Goal: Transaction & Acquisition: Purchase product/service

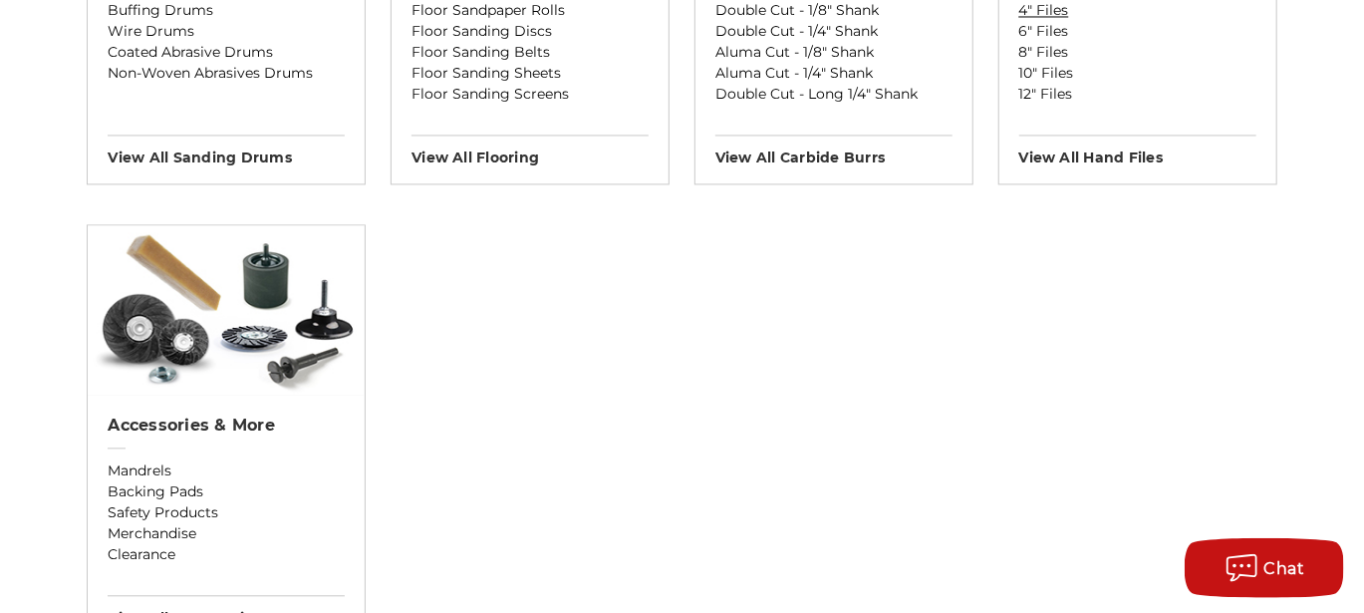
scroll to position [1993, 0]
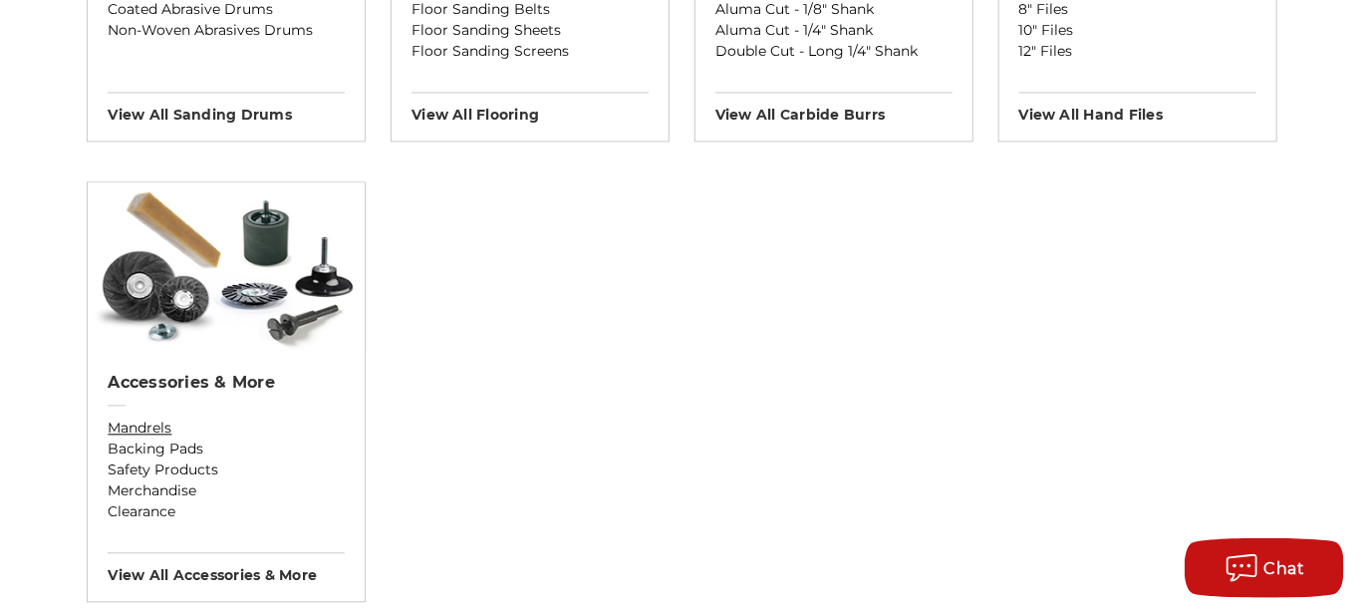
click at [146, 427] on link "Mandrels" at bounding box center [226, 427] width 237 height 21
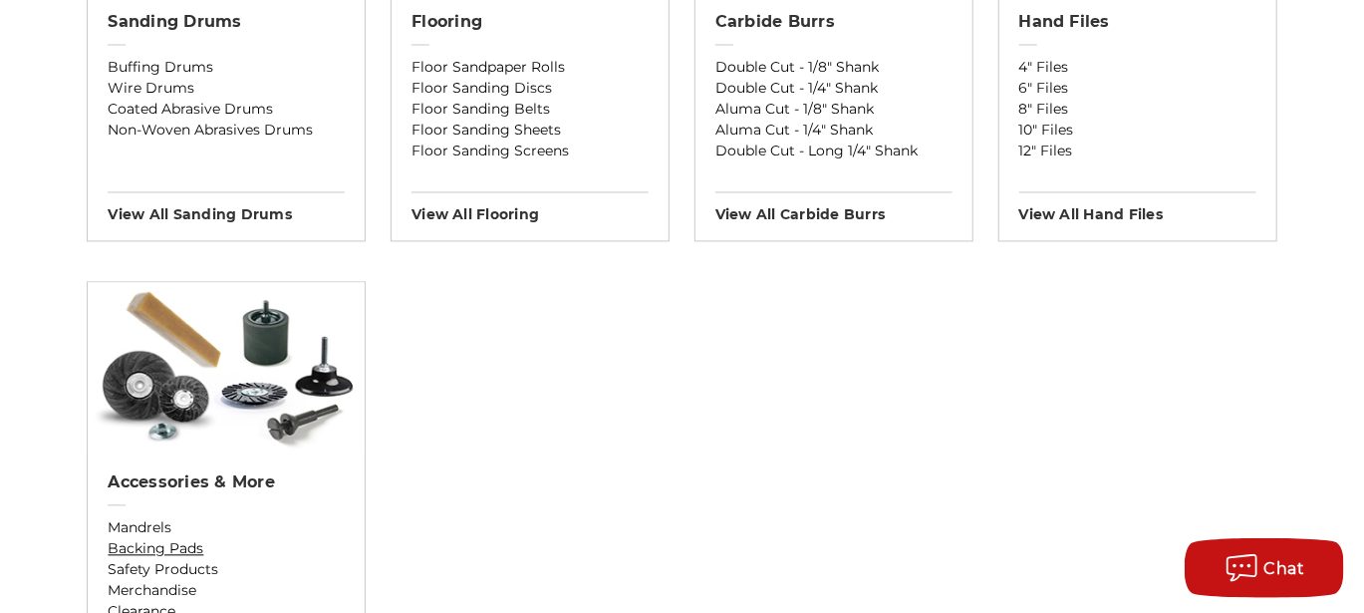
scroll to position [1993, 0]
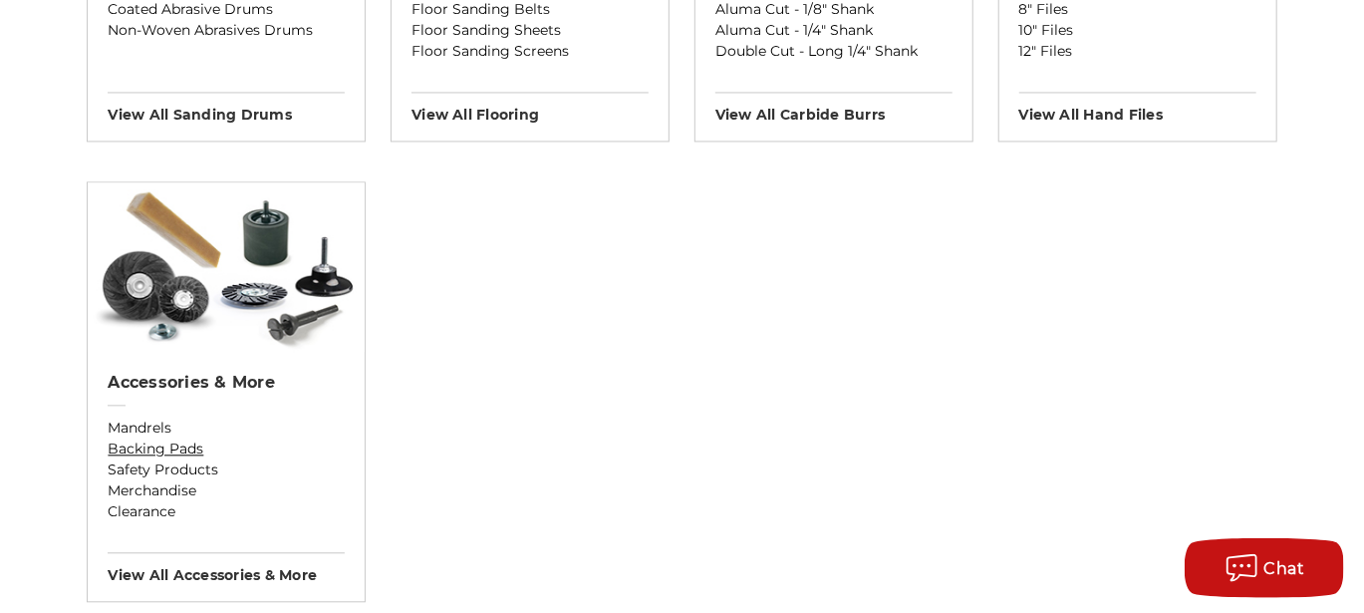
click at [142, 443] on link "Backing Pads" at bounding box center [226, 448] width 237 height 21
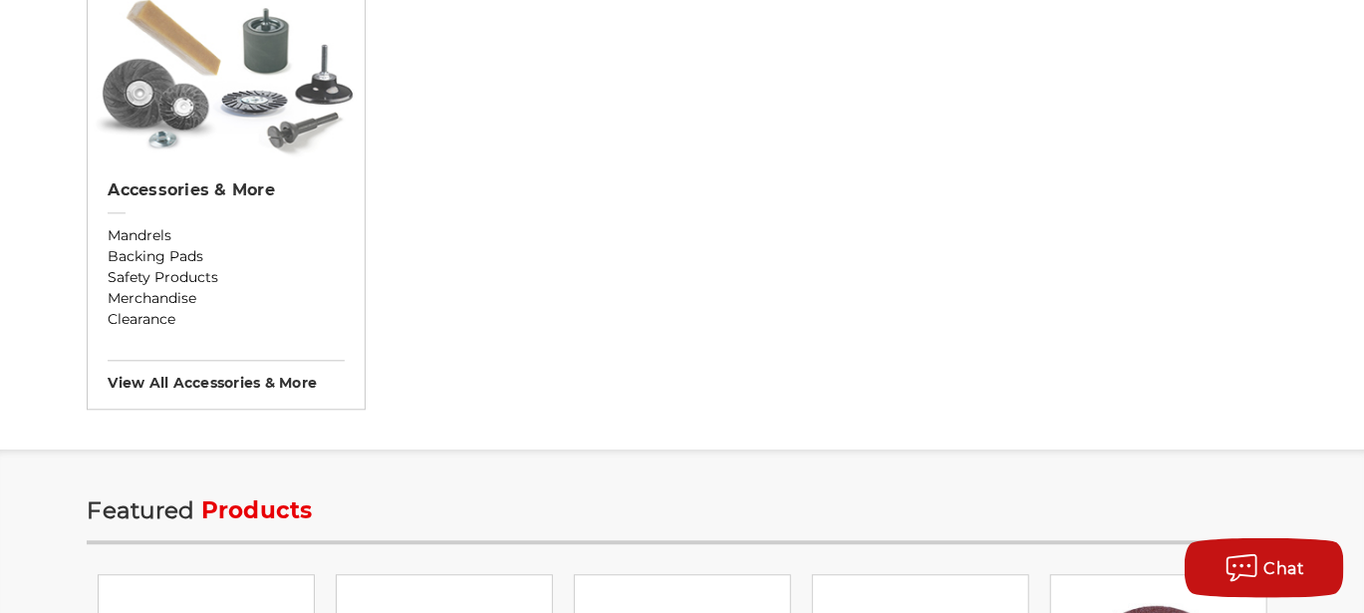
scroll to position [2193, 0]
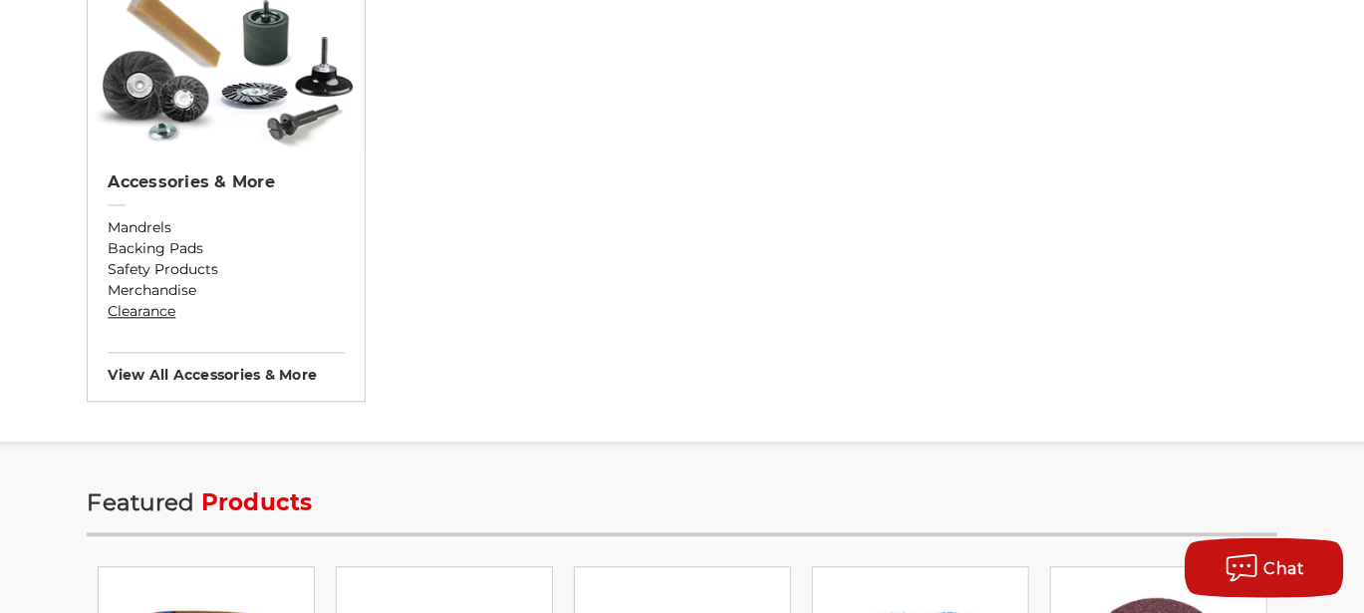
click at [138, 312] on link "Clearance" at bounding box center [226, 311] width 237 height 21
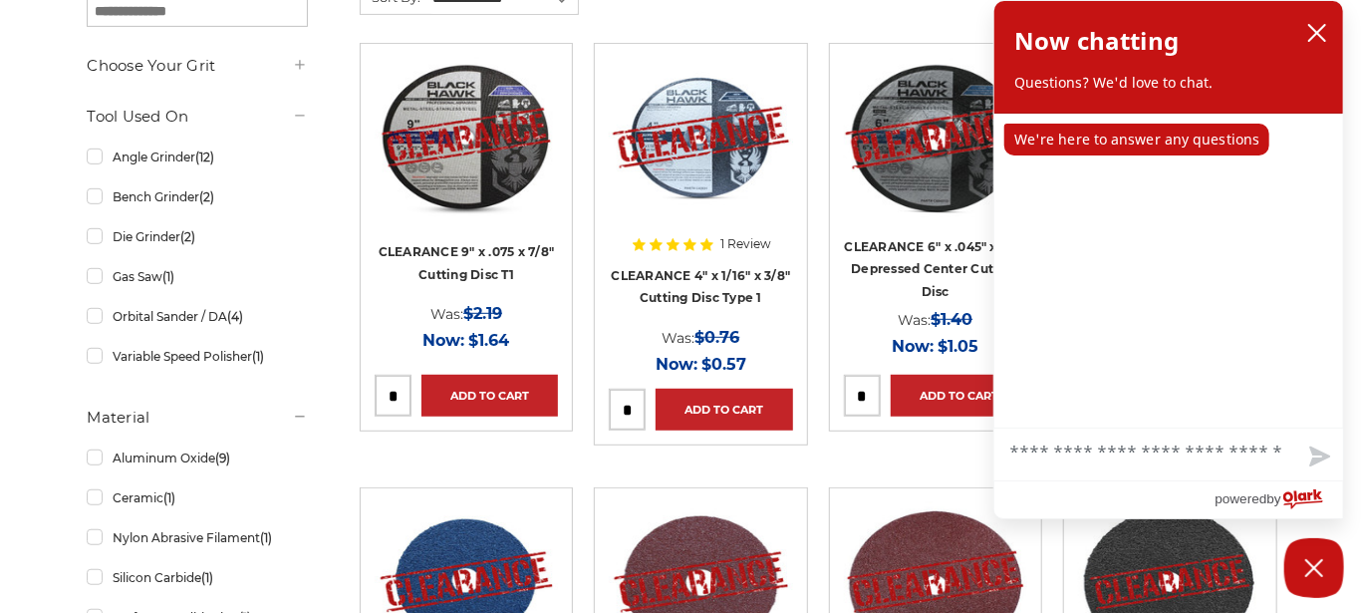
scroll to position [498, 0]
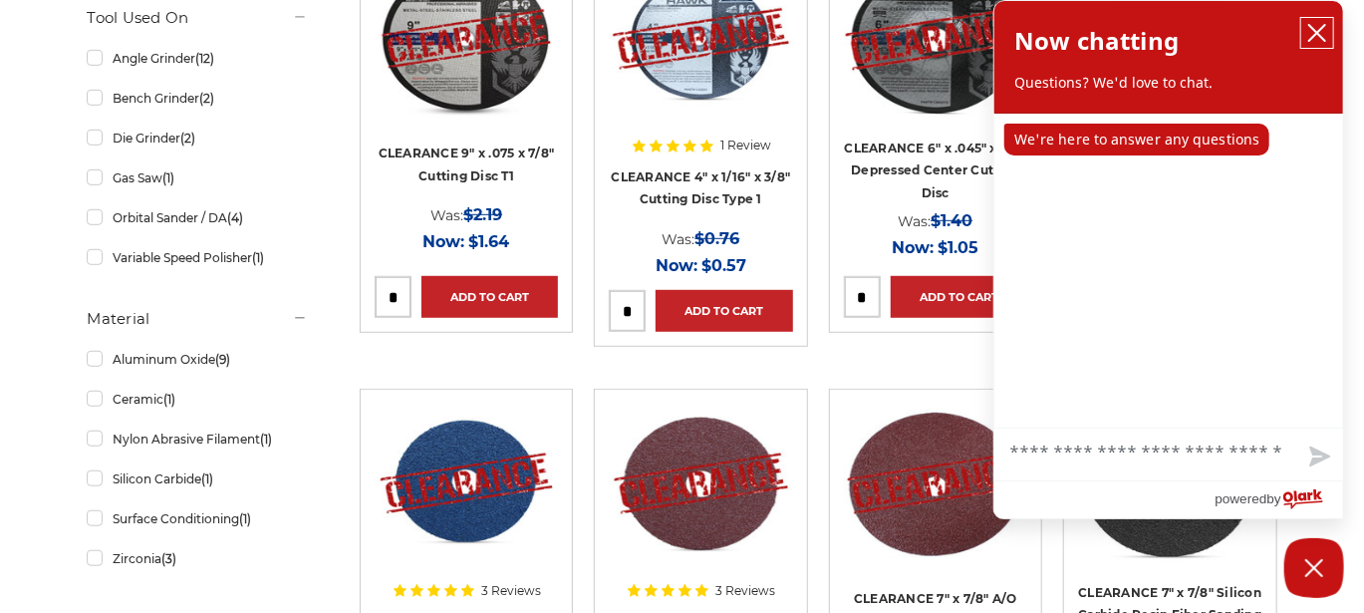
click at [1311, 43] on icon "close chatbox" at bounding box center [1317, 33] width 20 height 20
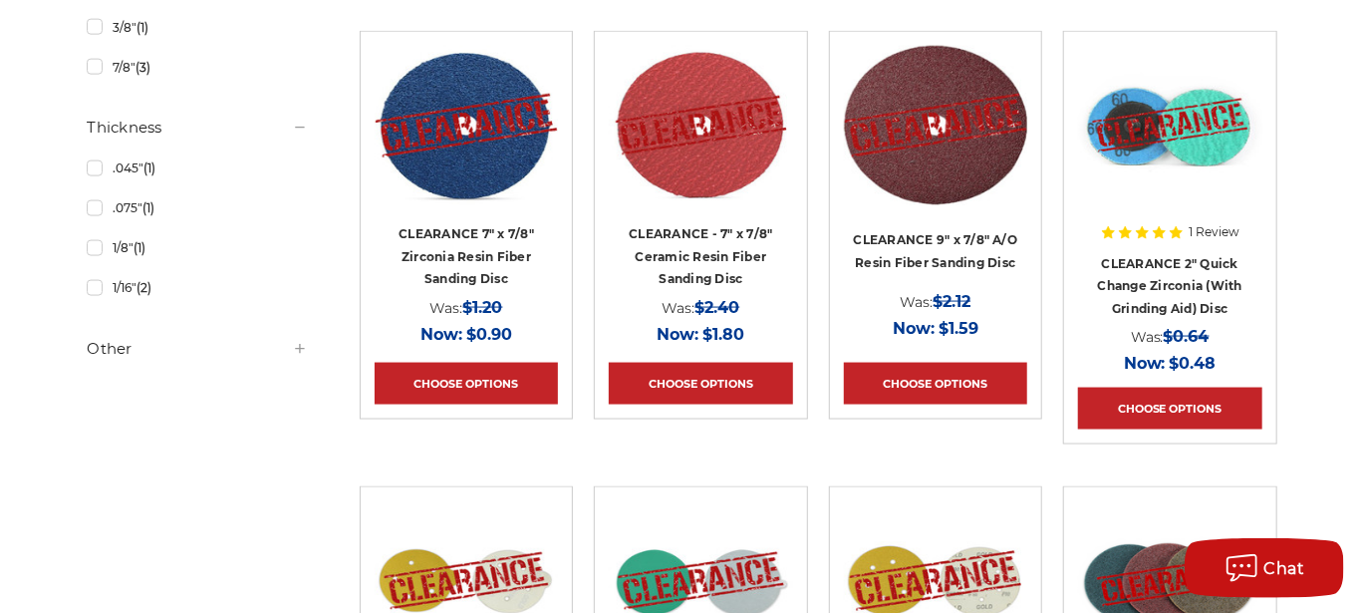
scroll to position [1295, 0]
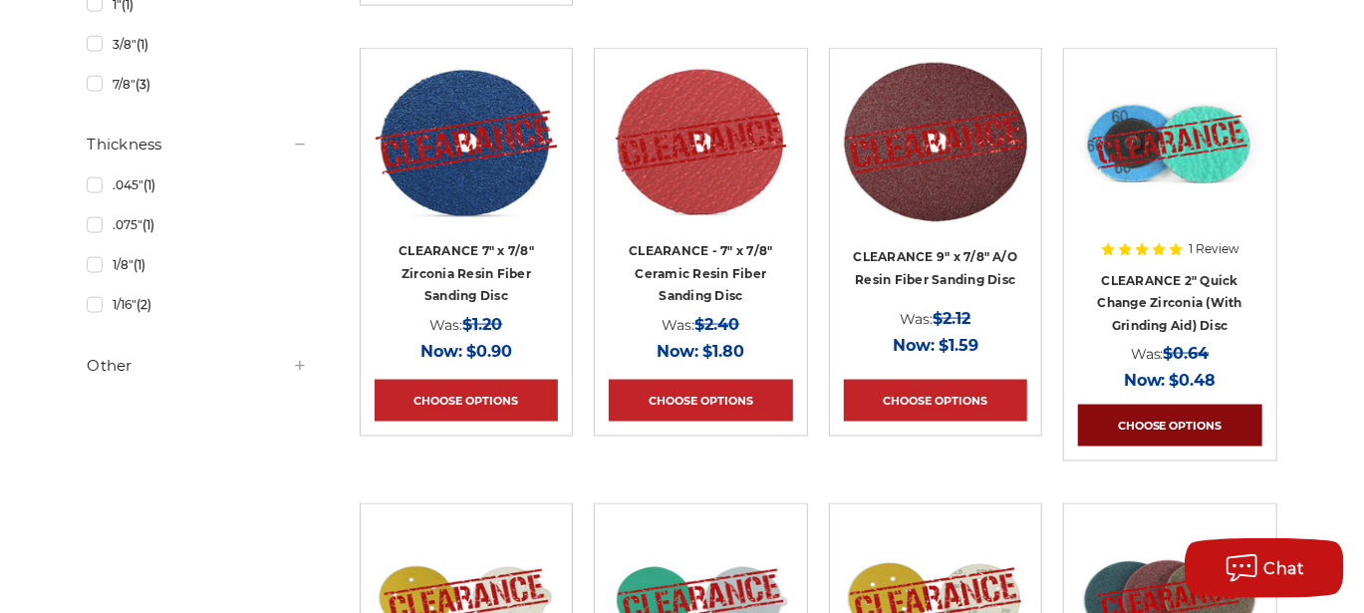
click at [1167, 424] on link "Choose Options" at bounding box center [1169, 426] width 183 height 42
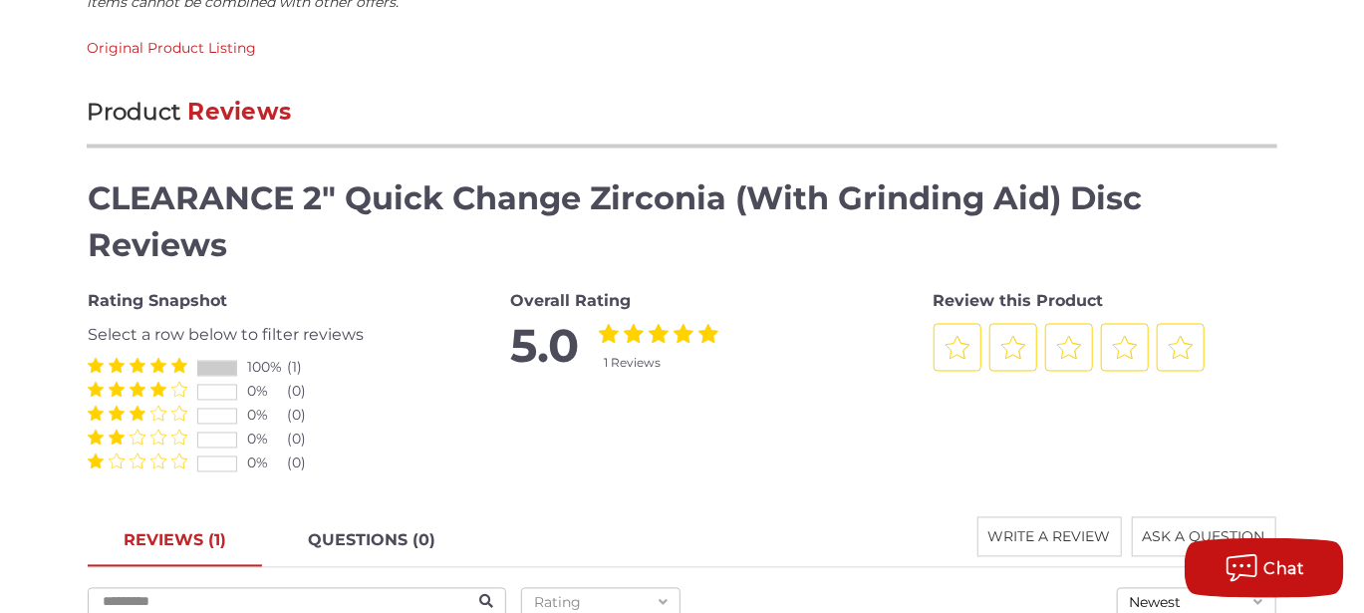
scroll to position [1493, 0]
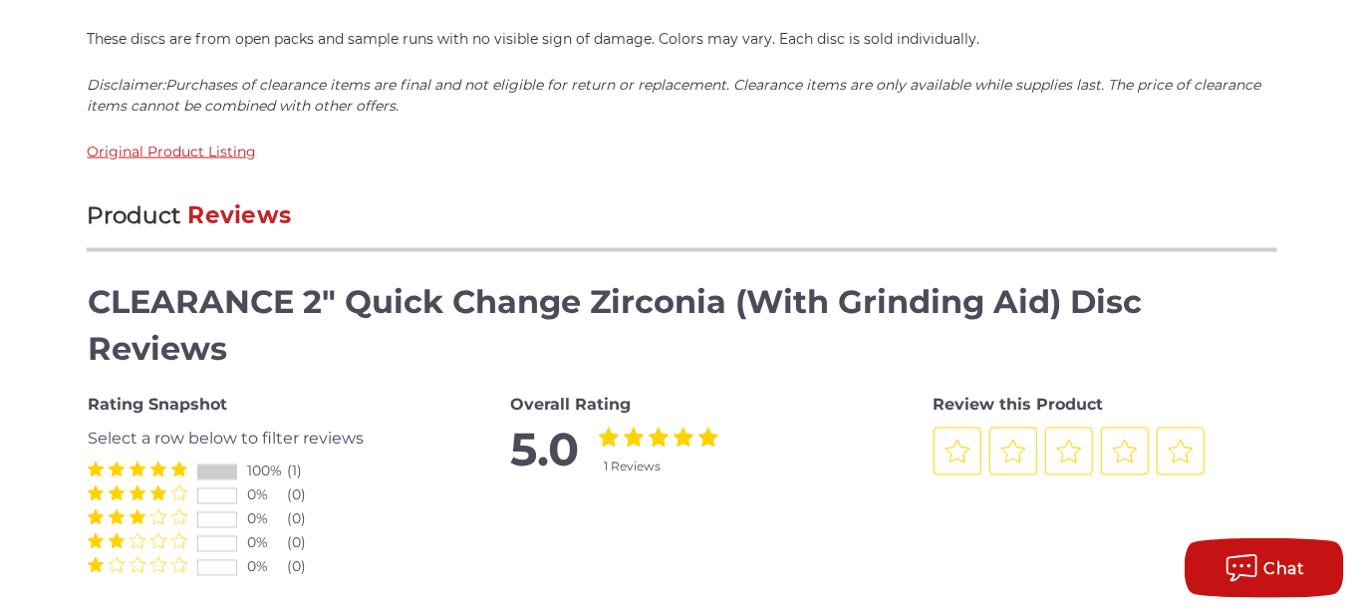
click at [167, 143] on link "Original Product Listing" at bounding box center [171, 151] width 169 height 18
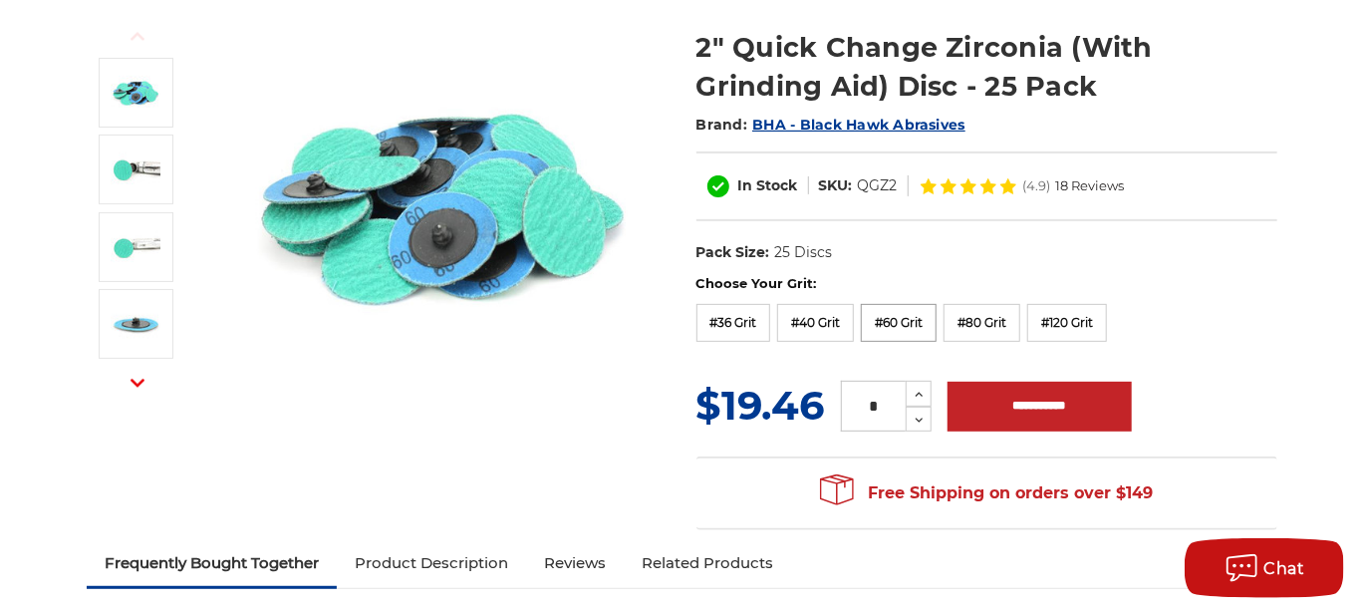
scroll to position [298, 0]
